Goal: Communication & Community: Answer question/provide support

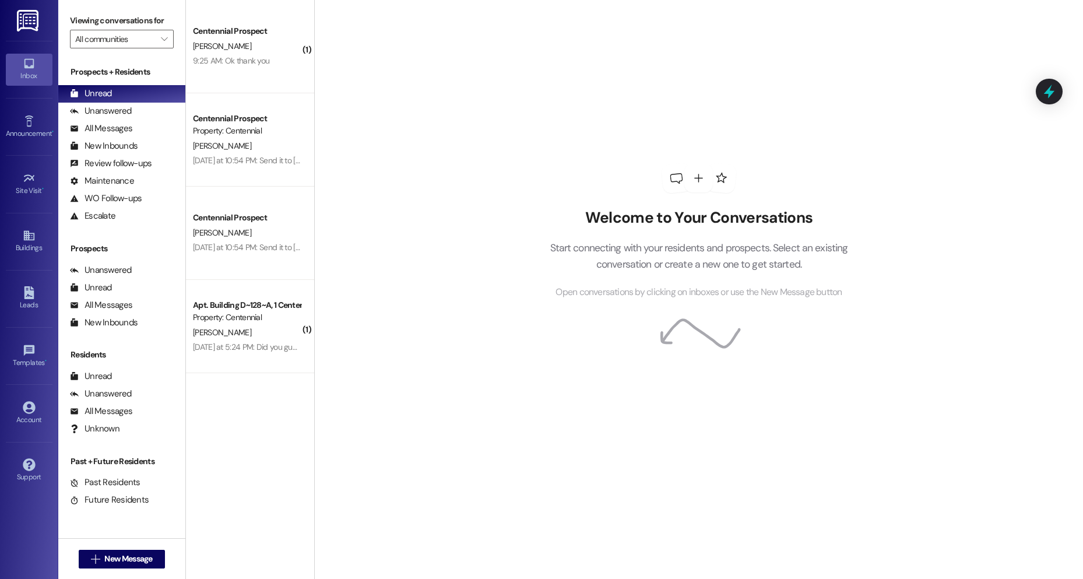
drag, startPoint x: 1053, startPoint y: 0, endPoint x: 494, endPoint y: 83, distance: 565.0
click at [450, 83] on div "Welcome to Your Conversations Start connecting with your residents and prospect…" at bounding box center [698, 289] width 769 height 579
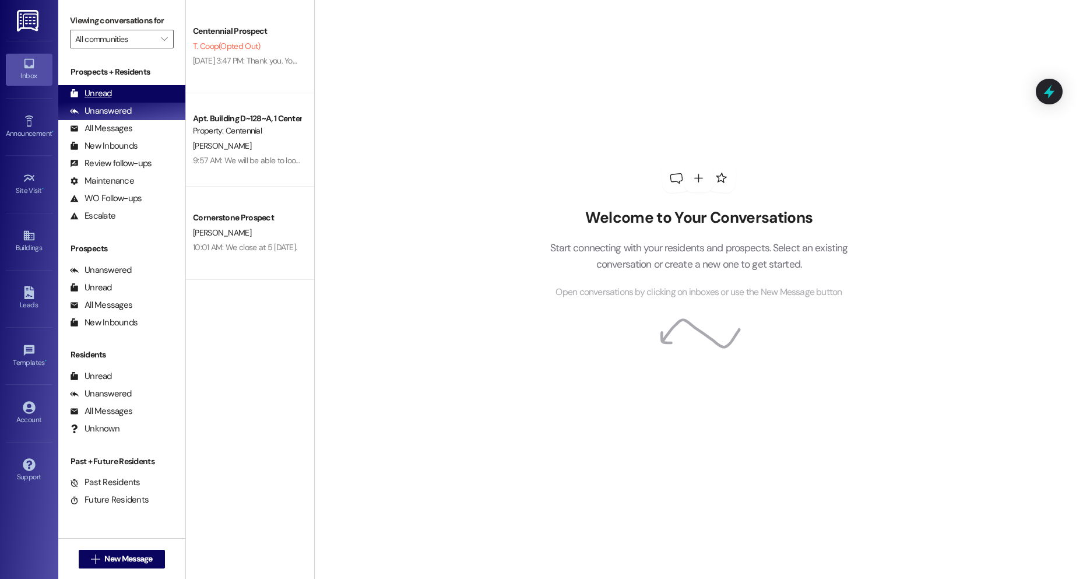
click at [108, 96] on div "Unread" at bounding box center [91, 93] width 42 height 12
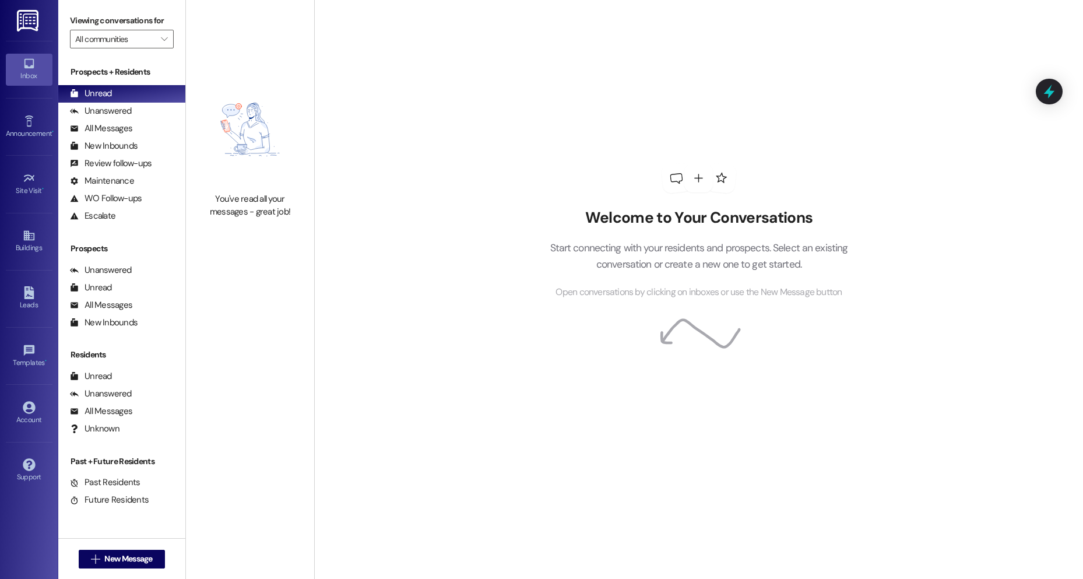
drag, startPoint x: 182, startPoint y: 146, endPoint x: 490, endPoint y: 507, distance: 474.6
click at [490, 507] on div "Welcome to Your Conversations Start connecting with your residents and prospect…" at bounding box center [698, 289] width 769 height 579
click at [99, 105] on div "Unanswered" at bounding box center [101, 111] width 62 height 12
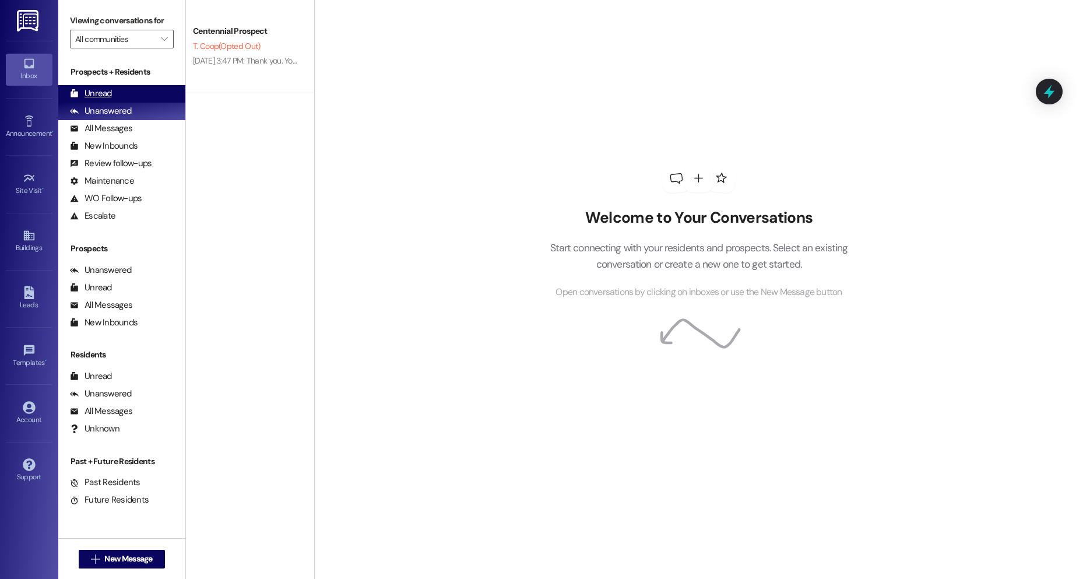
click at [155, 101] on div "Unread (0)" at bounding box center [121, 93] width 127 height 17
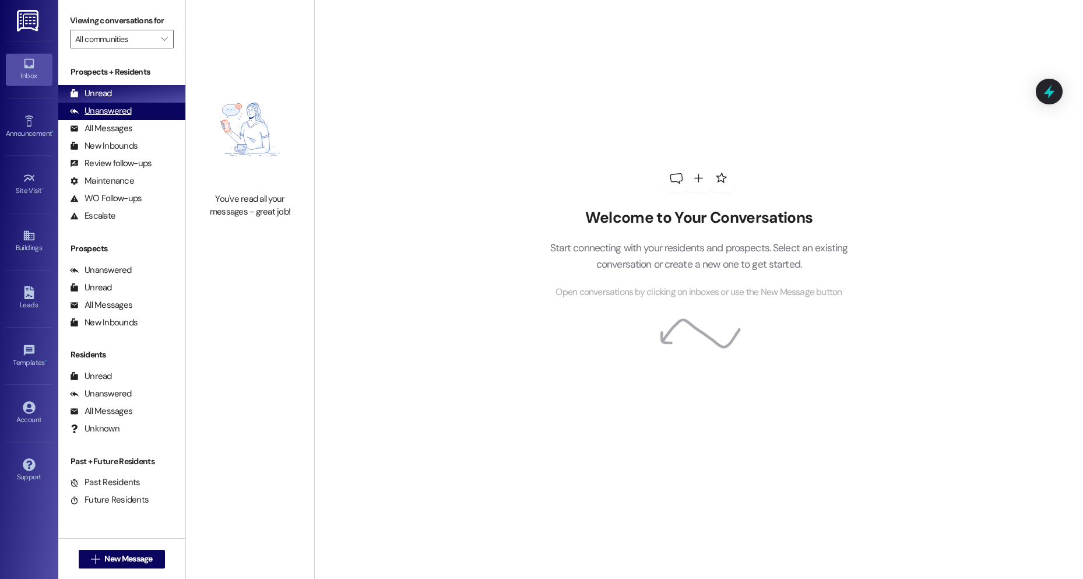
click at [154, 118] on div "Unanswered (0)" at bounding box center [121, 111] width 127 height 17
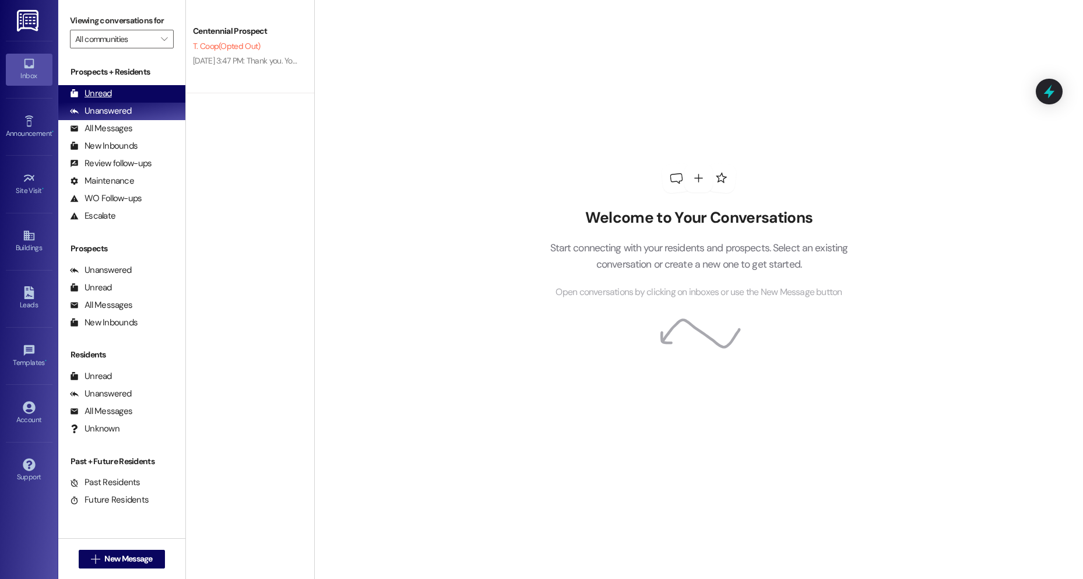
click at [87, 86] on div "Unread (0)" at bounding box center [121, 93] width 127 height 17
click at [917, 191] on div "Welcome to Your Conversations Start connecting with your residents and prospect…" at bounding box center [698, 289] width 769 height 579
click at [126, 99] on div "Unread (0)" at bounding box center [121, 93] width 127 height 17
